Goal: Task Accomplishment & Management: Complete application form

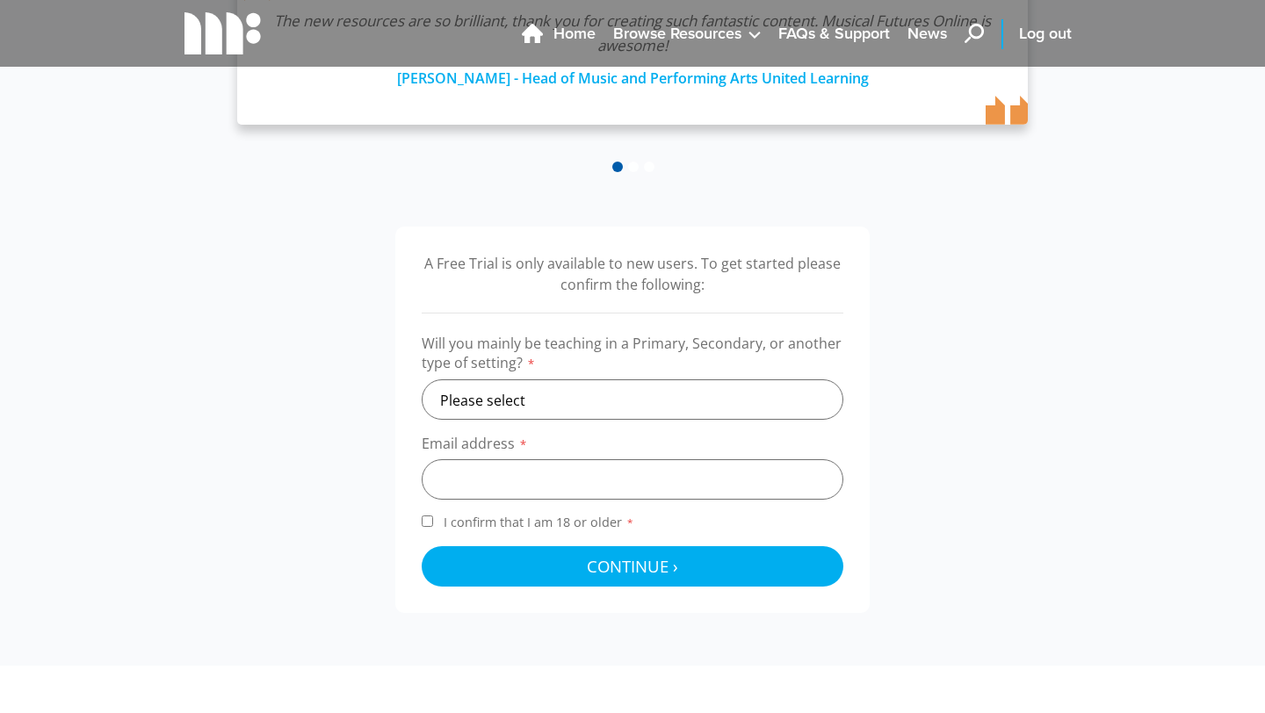
scroll to position [409, 0]
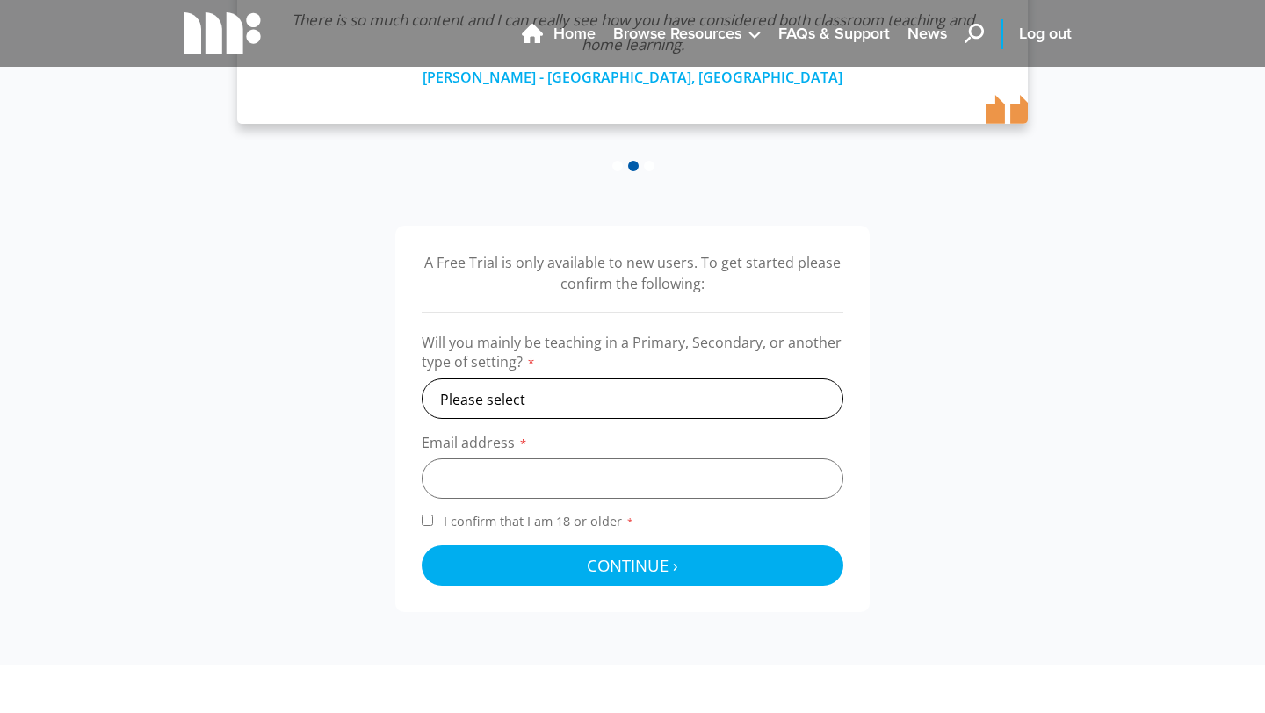
click at [574, 388] on select "Please select Primary Secondary Other" at bounding box center [633, 399] width 422 height 40
select select "primary"
click at [422, 379] on select "Please select Primary Secondary Other" at bounding box center [633, 399] width 422 height 40
click at [543, 480] on input "email" at bounding box center [633, 478] width 422 height 40
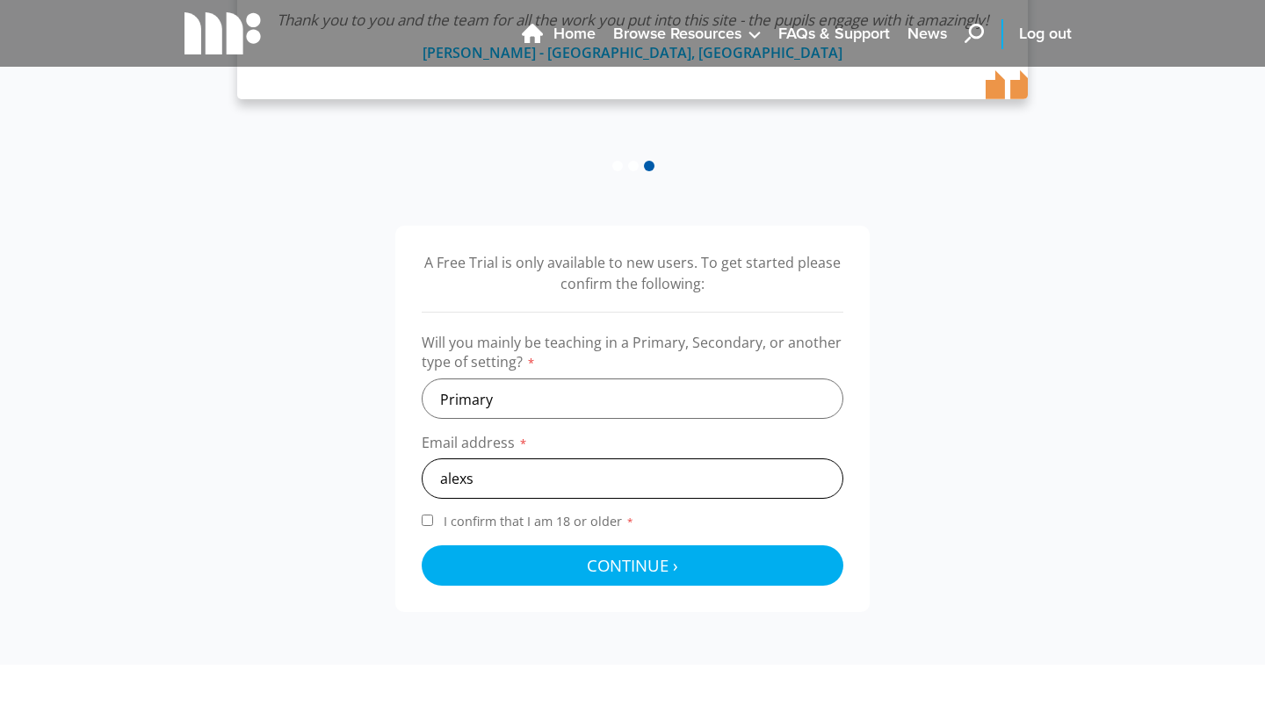
type input "alexs"
click at [1066, 227] on div "A Free Trial is only available to new users. To get started please confirm the …" at bounding box center [632, 419] width 931 height 386
click at [1068, 35] on span "Log out" at bounding box center [1045, 34] width 53 height 24
